Goal: Task Accomplishment & Management: Manage account settings

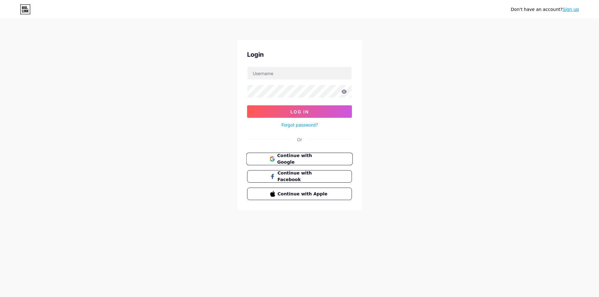
click at [288, 158] on span "Continue with Google" at bounding box center [303, 159] width 52 height 13
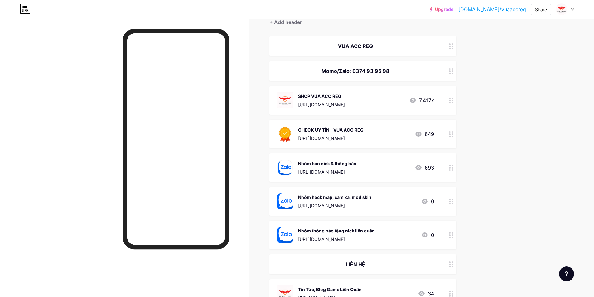
scroll to position [63, 0]
click at [453, 236] on icon at bounding box center [451, 235] width 4 height 6
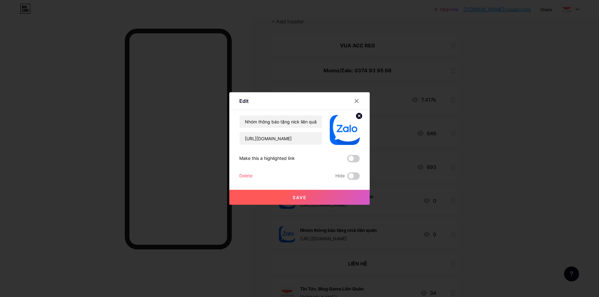
click at [249, 175] on div "Delete" at bounding box center [245, 175] width 13 height 7
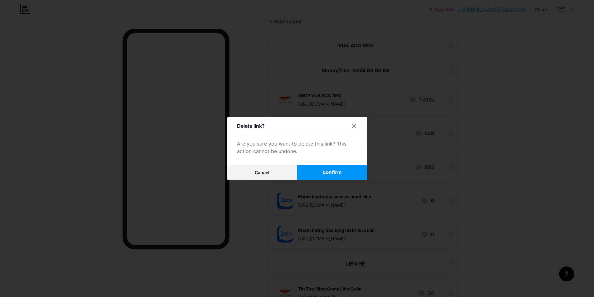
click at [313, 170] on button "Confirm" at bounding box center [332, 172] width 70 height 15
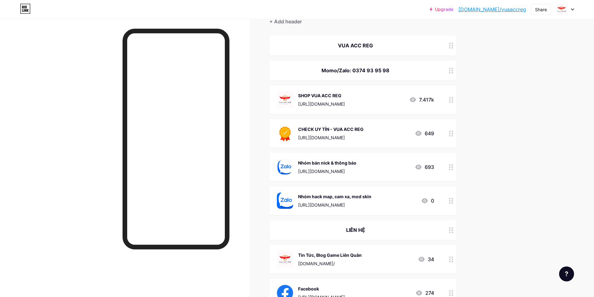
click at [451, 203] on circle at bounding box center [450, 203] width 2 height 2
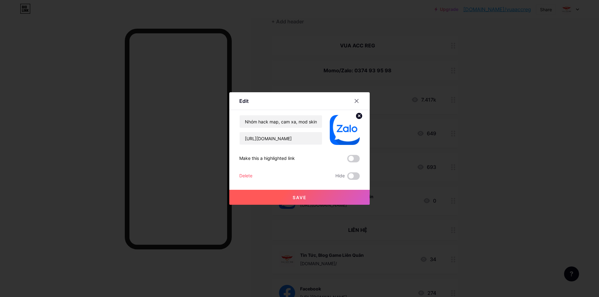
click at [242, 178] on div "Delete" at bounding box center [245, 175] width 13 height 7
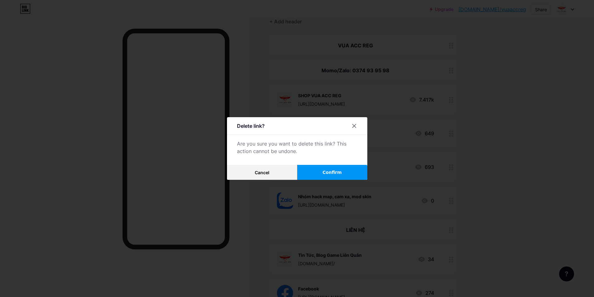
click at [320, 172] on button "Confirm" at bounding box center [332, 172] width 70 height 15
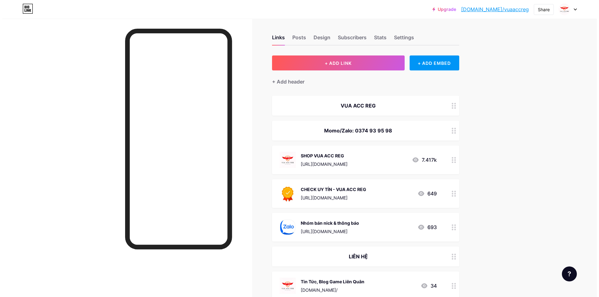
scroll to position [0, 0]
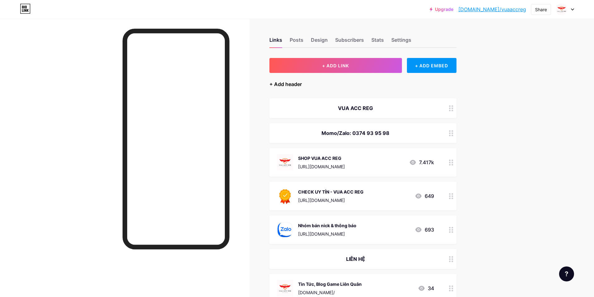
click at [280, 84] on div "+ Add header" at bounding box center [285, 83] width 32 height 7
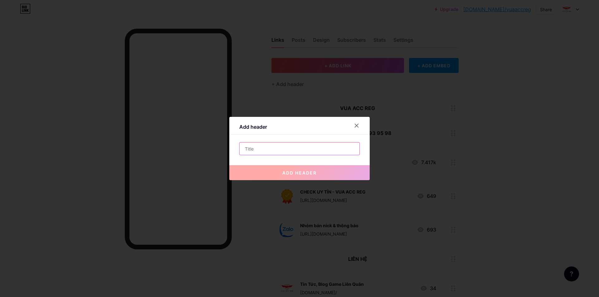
click at [283, 153] on input "text" at bounding box center [300, 149] width 120 height 12
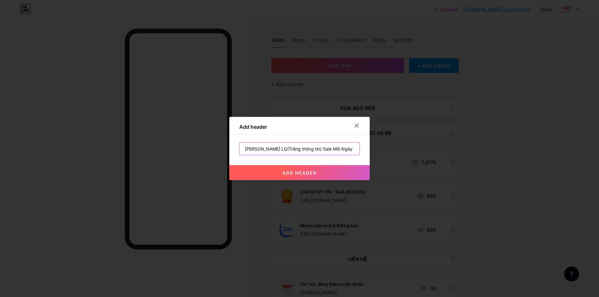
type input "[PERSON_NAME] LQ(Trắng thông tin) Sale Mỗi Ngày !!!"
click at [303, 177] on button "add header" at bounding box center [299, 172] width 140 height 15
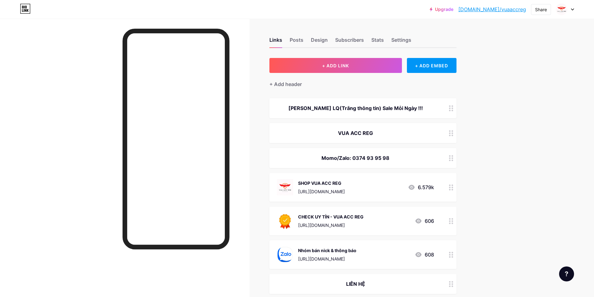
click at [453, 133] on circle at bounding box center [453, 134] width 2 height 2
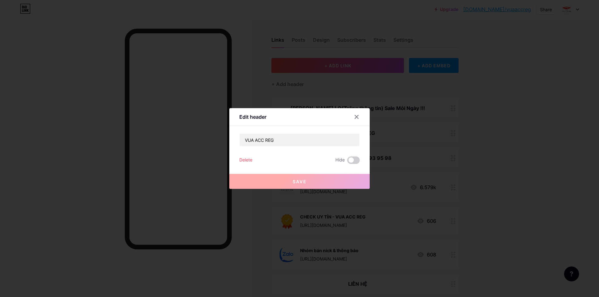
click at [246, 160] on div "Delete" at bounding box center [245, 160] width 13 height 7
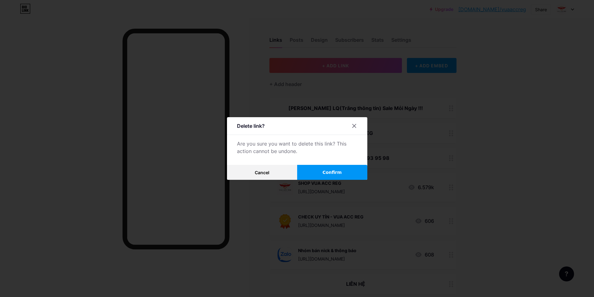
click at [317, 174] on button "Confirm" at bounding box center [332, 172] width 70 height 15
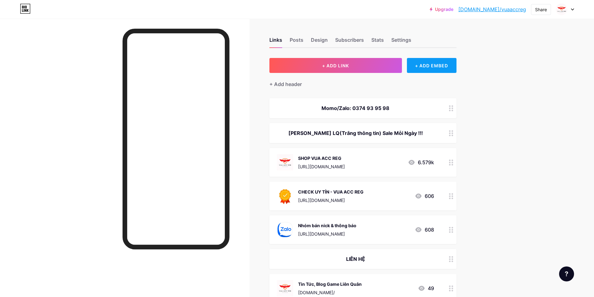
click at [424, 65] on div "+ ADD EMBED" at bounding box center [432, 65] width 50 height 15
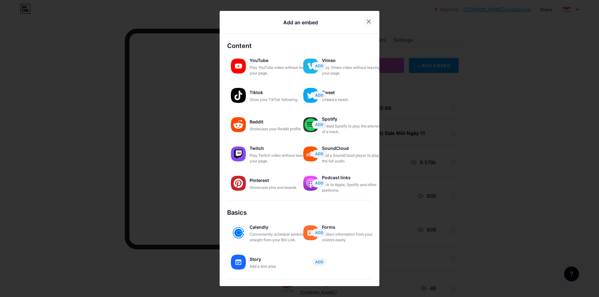
click at [368, 22] on icon at bounding box center [368, 21] width 5 height 5
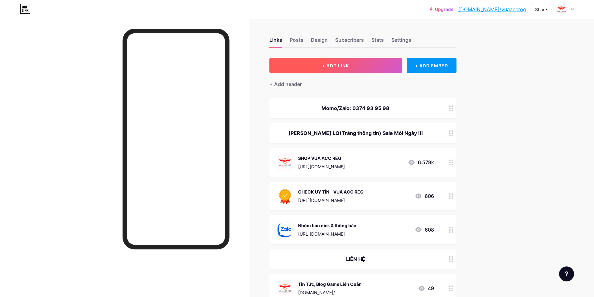
click at [348, 68] on span "+ ADD LINK" at bounding box center [335, 65] width 27 height 5
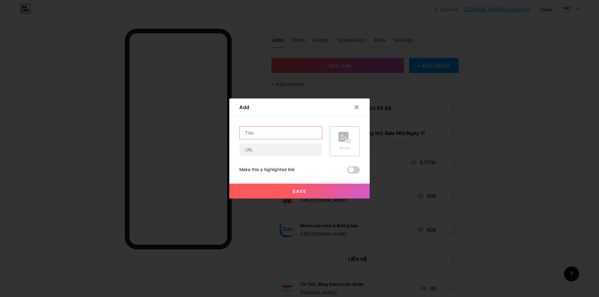
click at [276, 135] on input "text" at bounding box center [281, 133] width 82 height 12
paste input "[PERSON_NAME]"
type input "Veres Kimono 125k"
click at [284, 150] on input "text" at bounding box center [281, 149] width 82 height 12
type input "#"
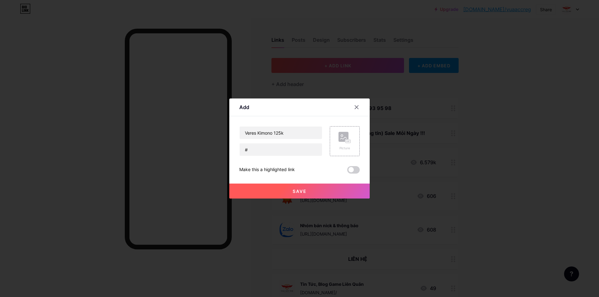
click at [280, 188] on button "Save" at bounding box center [299, 191] width 140 height 15
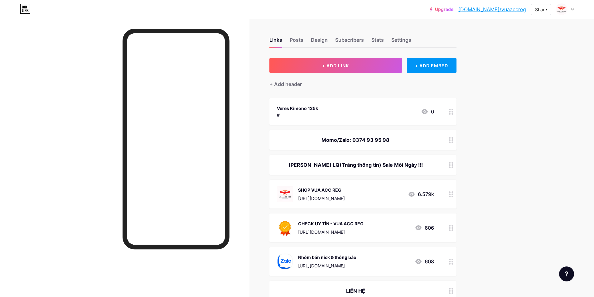
click at [292, 109] on div "Veres Kimono 125k" at bounding box center [297, 108] width 41 height 7
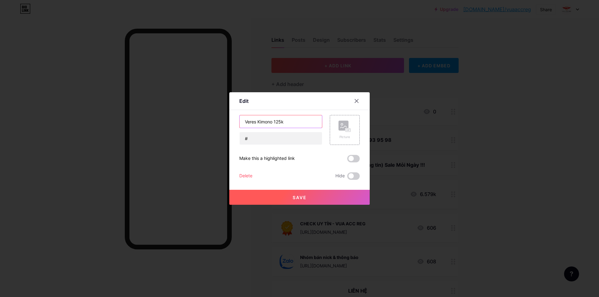
click at [245, 122] on input "Veres Kimono 125k" at bounding box center [281, 121] width 82 height 12
type input "[PERSON_NAME] Skin Veres Kimono 125k"
click at [304, 197] on span "Save" at bounding box center [300, 197] width 14 height 5
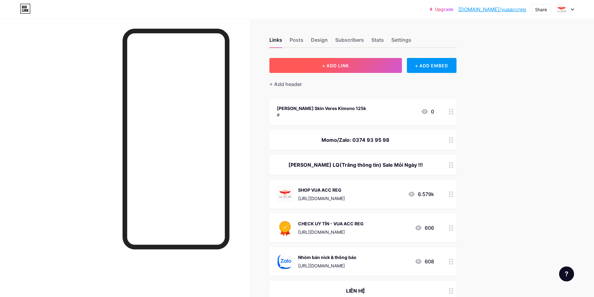
click at [367, 65] on button "+ ADD LINK" at bounding box center [335, 65] width 133 height 15
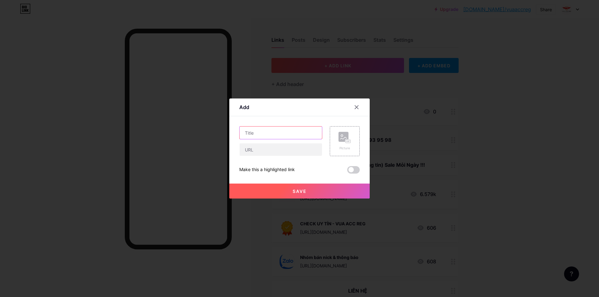
click at [290, 133] on input "text" at bounding box center [281, 133] width 82 height 12
paste input "Arduin Bạch vệ"
click at [246, 134] on input "Arduin Bạch vệ" at bounding box center [281, 133] width 82 height 12
click at [312, 129] on input "[PERSON_NAME] Skin Arduin Bạch vệ" at bounding box center [281, 133] width 82 height 12
type input "[PERSON_NAME] Skin Arduin Bạch vệ 150k"
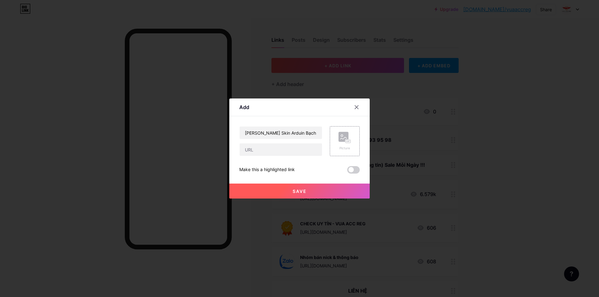
click at [303, 189] on span "Save" at bounding box center [300, 191] width 14 height 5
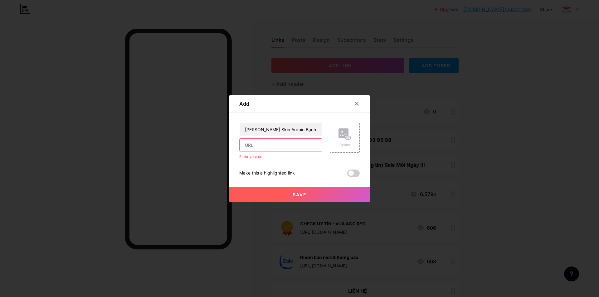
click at [268, 144] on input "text" at bounding box center [281, 145] width 82 height 12
type input "#"
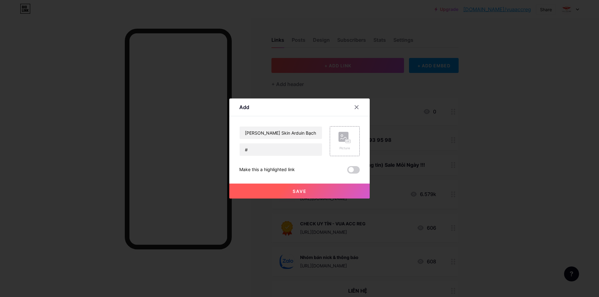
click at [272, 191] on button "Save" at bounding box center [299, 191] width 140 height 15
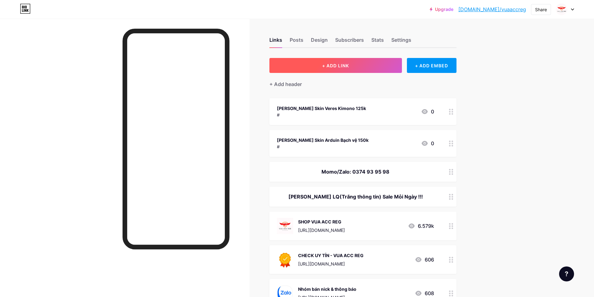
click at [361, 67] on button "+ ADD LINK" at bounding box center [335, 65] width 133 height 15
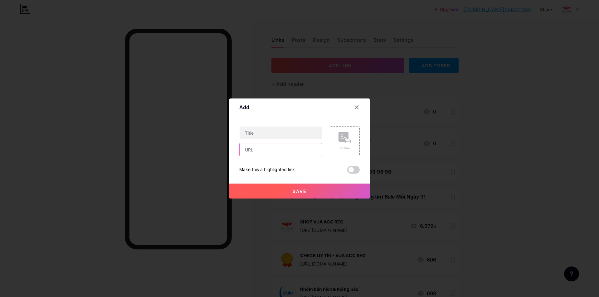
click at [263, 154] on input "text" at bounding box center [281, 149] width 82 height 12
type input "#"
click at [266, 133] on input "text" at bounding box center [281, 133] width 82 height 12
type input "[PERSON_NAME] Skin Zata Chí Tôn 99k"
click at [282, 192] on button "Save" at bounding box center [299, 191] width 140 height 15
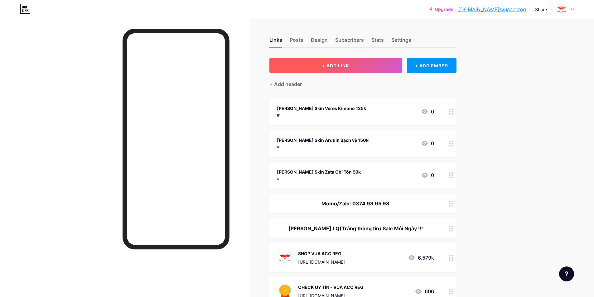
click at [337, 61] on button "+ ADD LINK" at bounding box center [335, 65] width 133 height 15
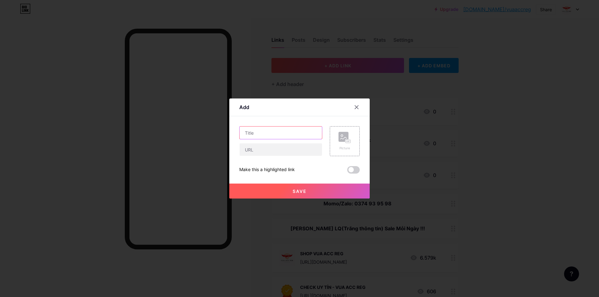
click at [290, 137] on input "text" at bounding box center [281, 133] width 82 height 12
paste input "[PERSON_NAME] Skin"
type input "[PERSON_NAME] Skin Valhein Thần Thám 99k"
click at [285, 149] on input "text" at bounding box center [281, 149] width 82 height 12
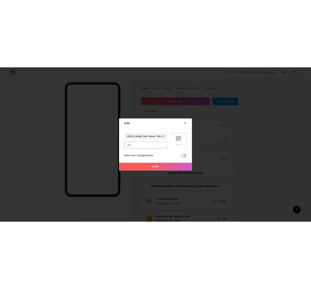
scroll to position [0, 0]
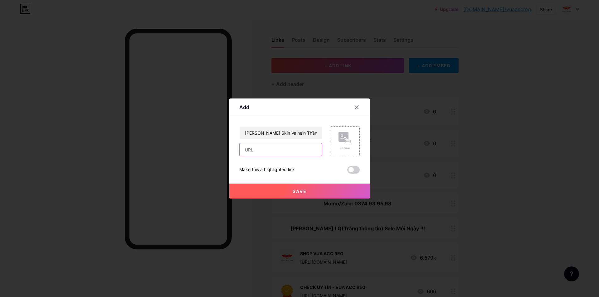
type input "#"
click at [281, 188] on button "Save" at bounding box center [299, 191] width 140 height 15
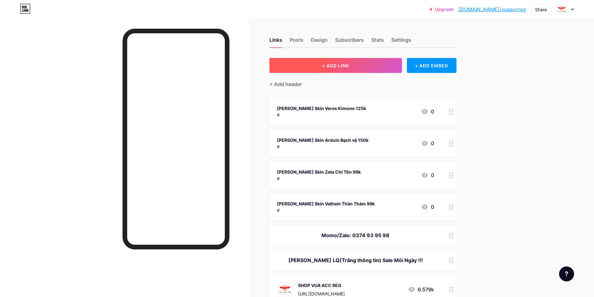
click at [313, 71] on button "+ ADD LINK" at bounding box center [335, 65] width 133 height 15
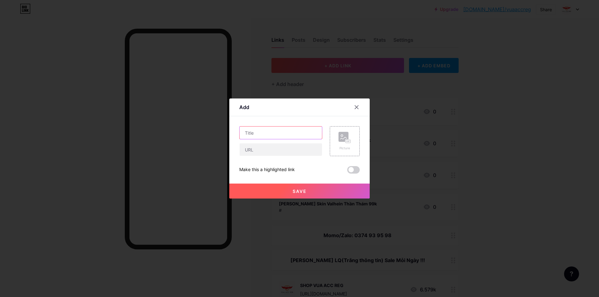
click at [281, 132] on input "text" at bounding box center [281, 133] width 82 height 12
paste input "[PERSON_NAME] Skin"
type input "[PERSON_NAME] Skin Cap Kinomo 39k"
click at [282, 154] on input "text" at bounding box center [281, 149] width 82 height 12
type input "#"
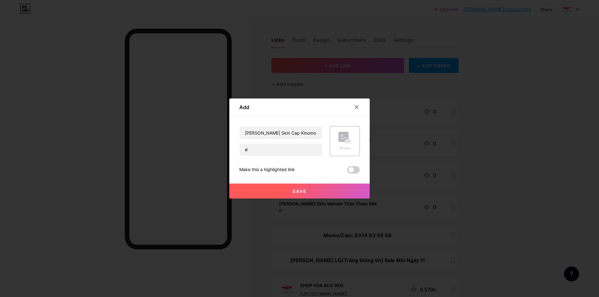
click at [285, 190] on button "Save" at bounding box center [299, 191] width 140 height 15
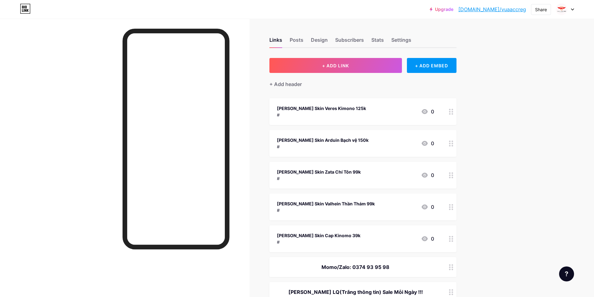
click at [339, 110] on div "[PERSON_NAME] Skin Veres Kimono 125k" at bounding box center [321, 108] width 89 height 7
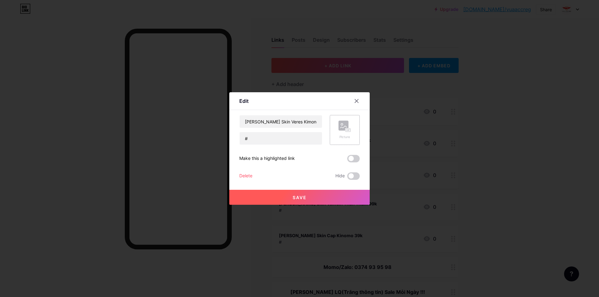
click at [336, 133] on div "Picture" at bounding box center [345, 130] width 30 height 30
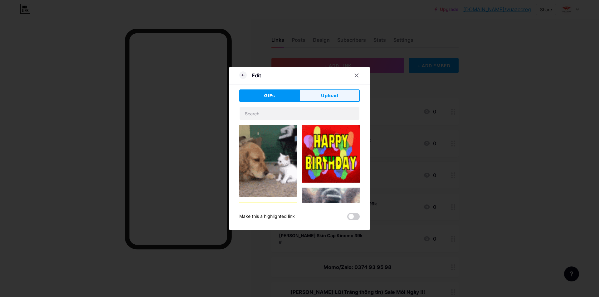
click at [315, 99] on button "Upload" at bounding box center [329, 96] width 60 height 12
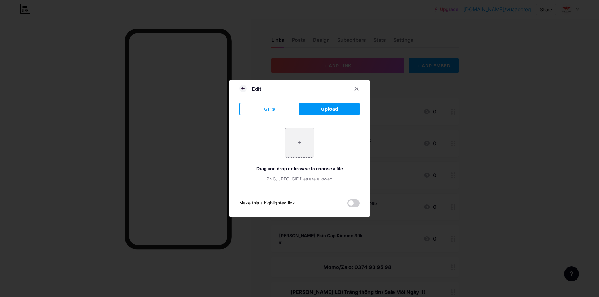
click at [296, 145] on input "file" at bounding box center [299, 142] width 29 height 29
click at [304, 137] on input "file" at bounding box center [299, 142] width 29 height 29
type input "C:\fakepath\veres.jpg"
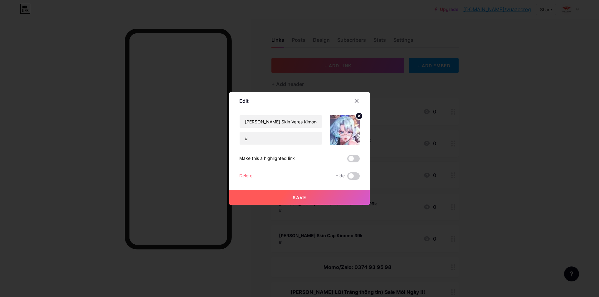
click at [323, 198] on button "Save" at bounding box center [299, 197] width 140 height 15
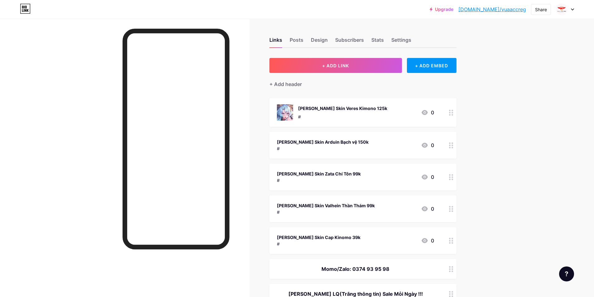
click at [310, 143] on div "[PERSON_NAME] Skin Arduin Bạch vệ 150k" at bounding box center [323, 142] width 92 height 7
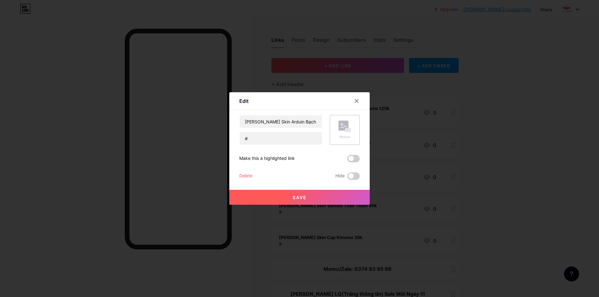
click at [332, 129] on div "Picture" at bounding box center [345, 130] width 30 height 30
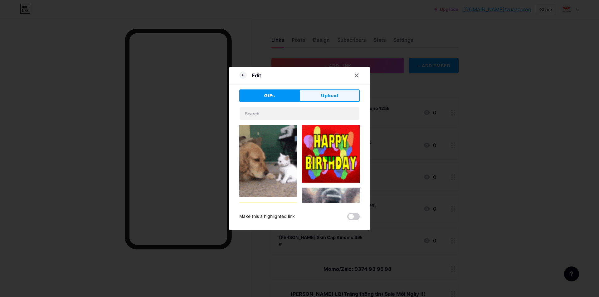
click at [304, 92] on button "Upload" at bounding box center [329, 96] width 60 height 12
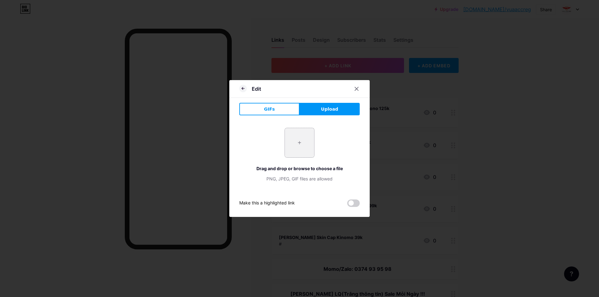
click at [303, 144] on input "file" at bounding box center [299, 142] width 29 height 29
type input "C:\fakepath\veres.jpg"
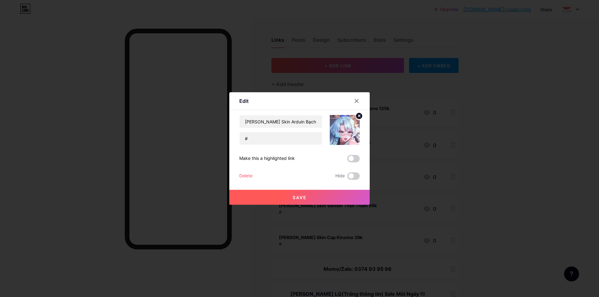
click at [360, 117] on icon at bounding box center [359, 116] width 2 height 2
click at [349, 125] on icon at bounding box center [344, 127] width 12 height 12
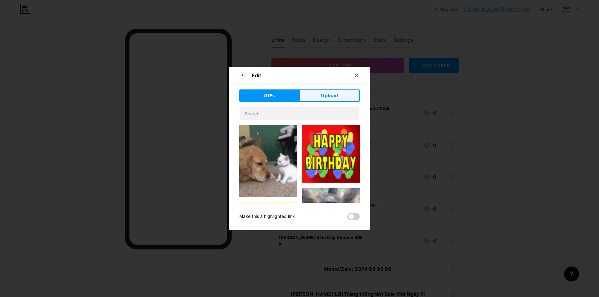
click at [333, 99] on span "Upload" at bounding box center [329, 96] width 17 height 7
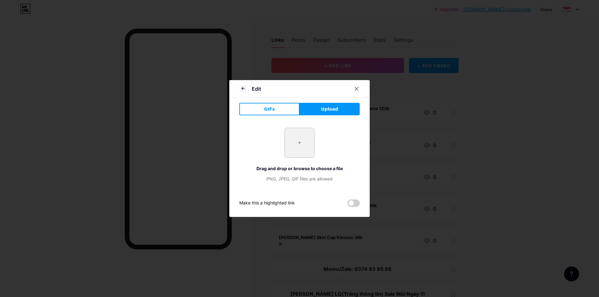
click at [311, 142] on input "file" at bounding box center [299, 142] width 29 height 29
type input "C:\fakepath\ardu.jpg"
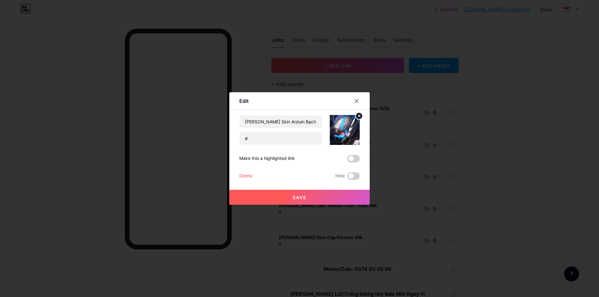
click at [342, 195] on button "Save" at bounding box center [299, 197] width 140 height 15
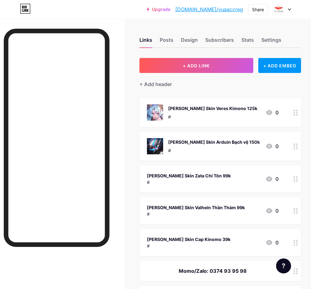
click at [182, 181] on div "#" at bounding box center [189, 182] width 84 height 7
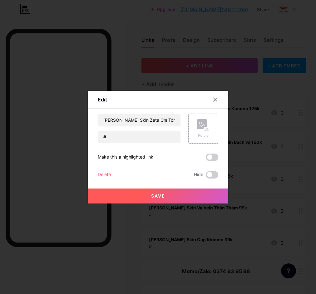
click at [198, 132] on div "Picture" at bounding box center [203, 128] width 12 height 19
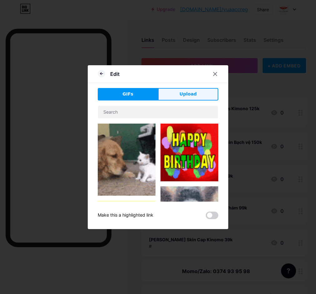
click at [179, 98] on button "Upload" at bounding box center [188, 94] width 60 height 12
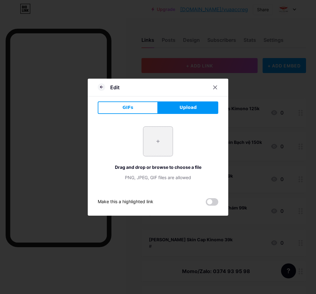
click at [155, 133] on input "file" at bounding box center [157, 141] width 29 height 29
type input "C:\fakepath\zatta.jpg"
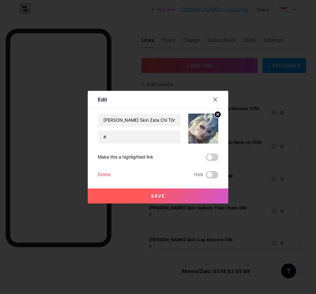
click at [168, 195] on button "Save" at bounding box center [158, 195] width 140 height 15
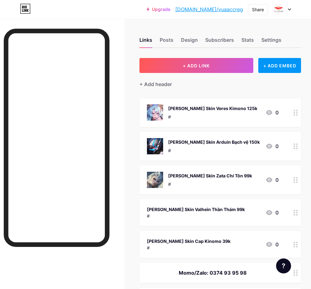
click at [161, 211] on div "[PERSON_NAME] Skin Valhein Thần Thám 99k" at bounding box center [196, 209] width 98 height 7
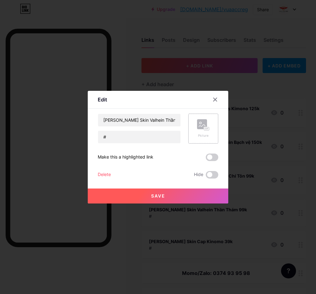
click at [207, 134] on div "Picture" at bounding box center [203, 135] width 12 height 5
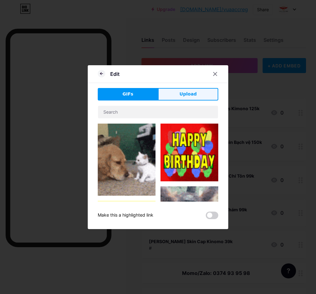
click at [176, 94] on button "Upload" at bounding box center [188, 94] width 60 height 12
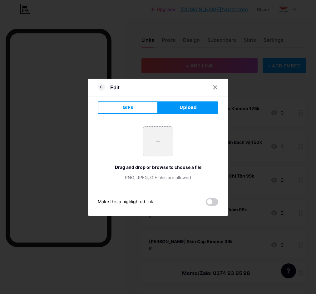
click at [158, 133] on input "file" at bounding box center [157, 141] width 29 height 29
type input "C:\fakepath\valhe.jpg"
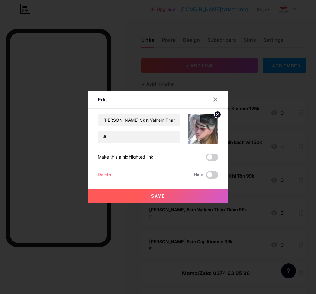
click at [169, 196] on button "Save" at bounding box center [158, 195] width 140 height 15
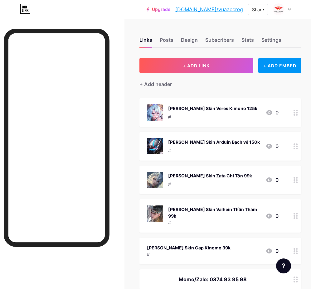
click at [168, 245] on div "[PERSON_NAME] Skin Cap Kinomo 39k" at bounding box center [189, 248] width 84 height 7
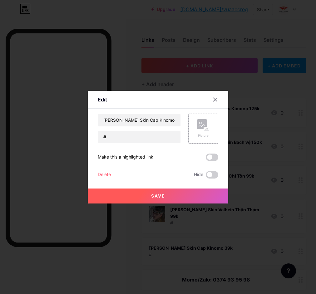
click at [201, 127] on rect at bounding box center [202, 124] width 10 height 10
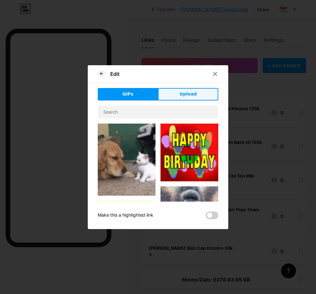
click at [177, 97] on button "Upload" at bounding box center [188, 94] width 60 height 12
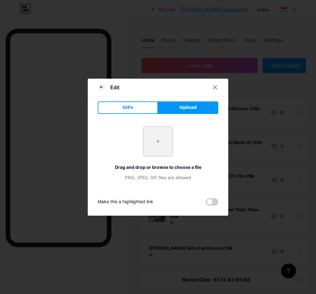
click at [157, 138] on input "file" at bounding box center [157, 141] width 29 height 29
type input "C:\fakepath\cap.jpg"
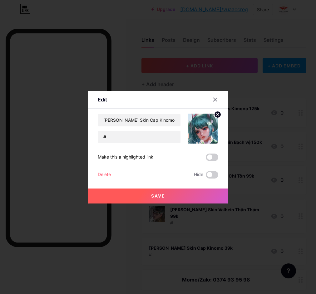
click at [159, 197] on span "Save" at bounding box center [158, 195] width 14 height 5
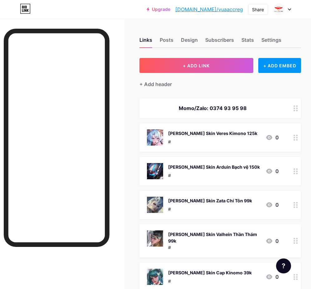
click at [198, 109] on div "Momo/Zalo: 0374 93 95 98" at bounding box center [213, 107] width 132 height 7
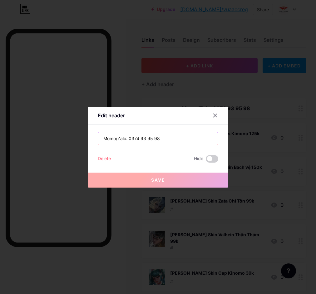
click at [115, 138] on input "Momo/Zalo: 0374 93 95 98" at bounding box center [158, 138] width 120 height 12
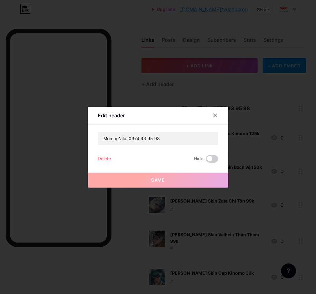
click at [219, 113] on div at bounding box center [214, 115] width 11 height 11
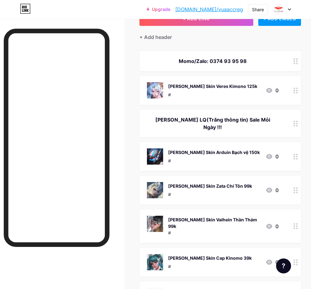
scroll to position [46, 0]
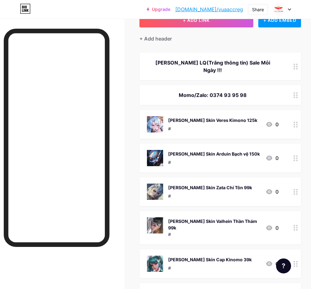
click at [191, 91] on div "Momo/Zalo: 0374 93 95 98" at bounding box center [213, 94] width 132 height 7
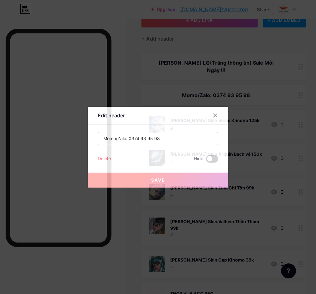
click at [114, 137] on input "Momo/Zalo: 0374 93 95 98" at bounding box center [158, 138] width 120 height 12
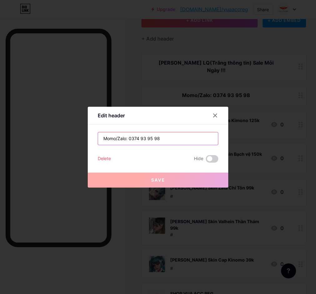
click at [110, 139] on input "Momo/Zalo: 0374 93 95 98" at bounding box center [158, 138] width 120 height 12
click at [102, 136] on input "Momo/Zalo: 0374 93 95 98" at bounding box center [158, 138] width 120 height 12
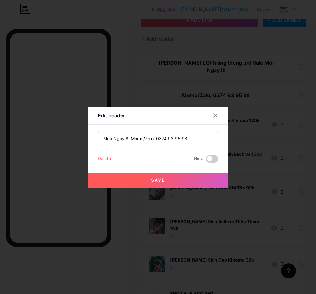
click at [145, 138] on input "Mua Ngay !!! Momo/Zalo: 0374 93 95 98" at bounding box center [158, 138] width 120 height 12
type input "Mua Ngay !!! Zalo: 0374 93 95 98"
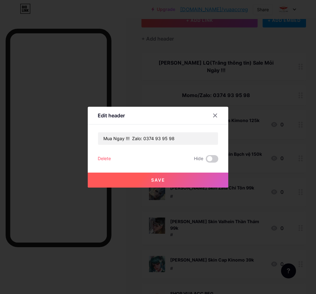
click at [126, 180] on button "Save" at bounding box center [158, 179] width 140 height 15
